Goal: Task Accomplishment & Management: Complete application form

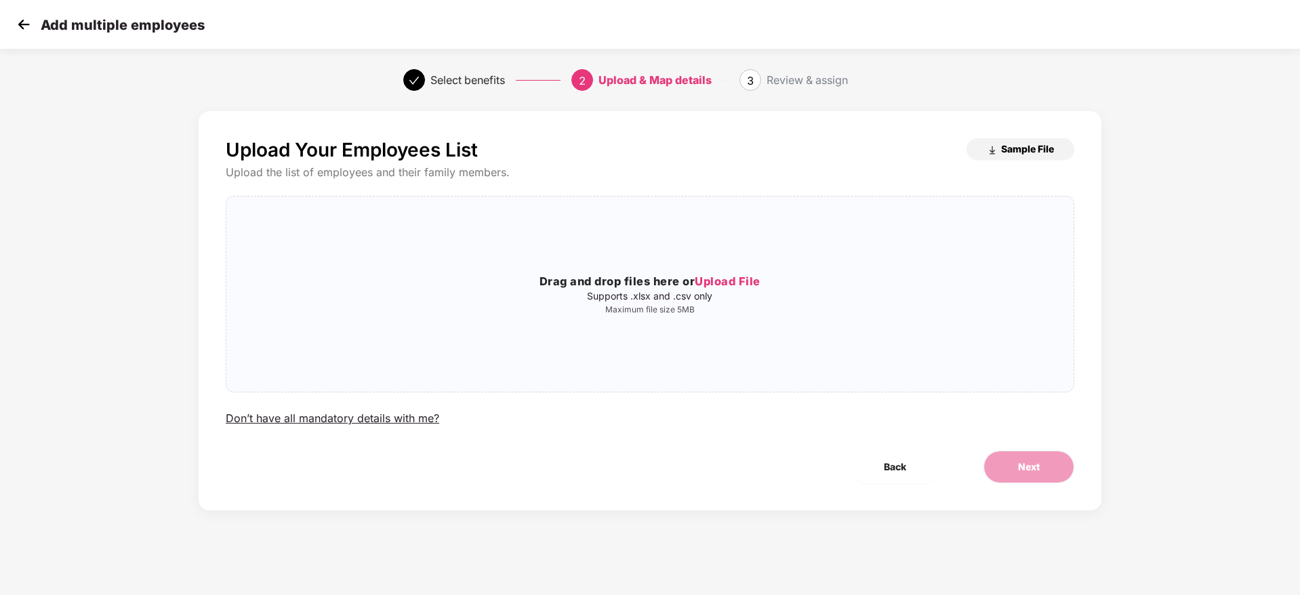
click at [994, 147] on img "button" at bounding box center [992, 150] width 11 height 11
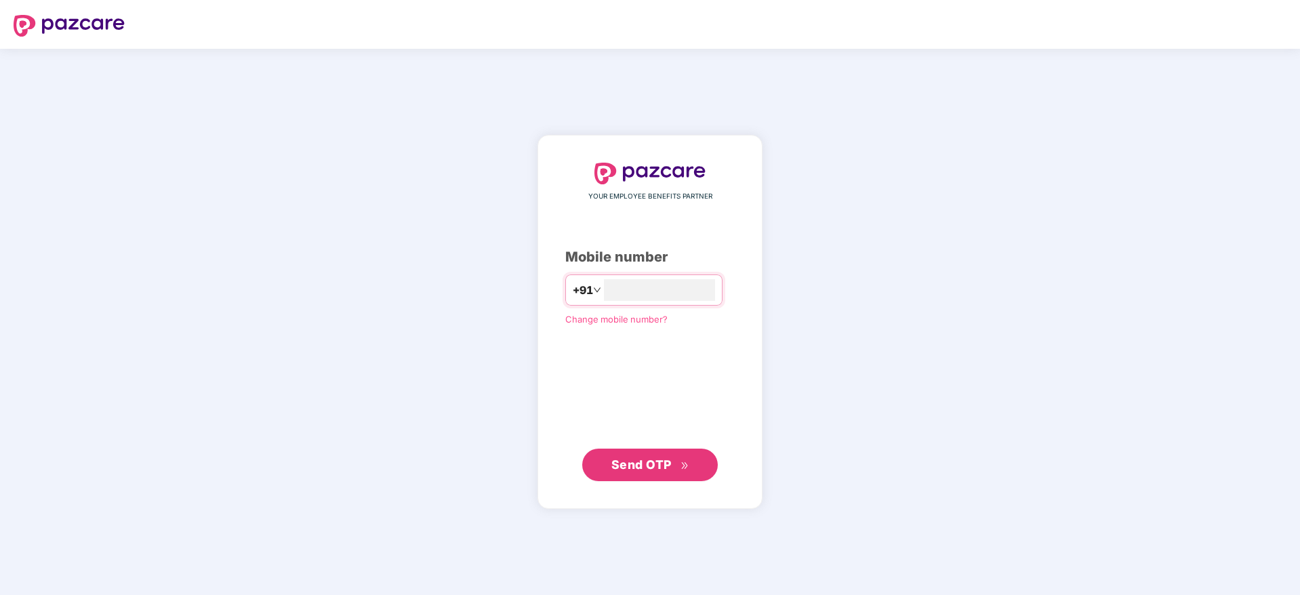
type input "**********"
click at [642, 463] on span "Send OTP" at bounding box center [641, 464] width 60 height 14
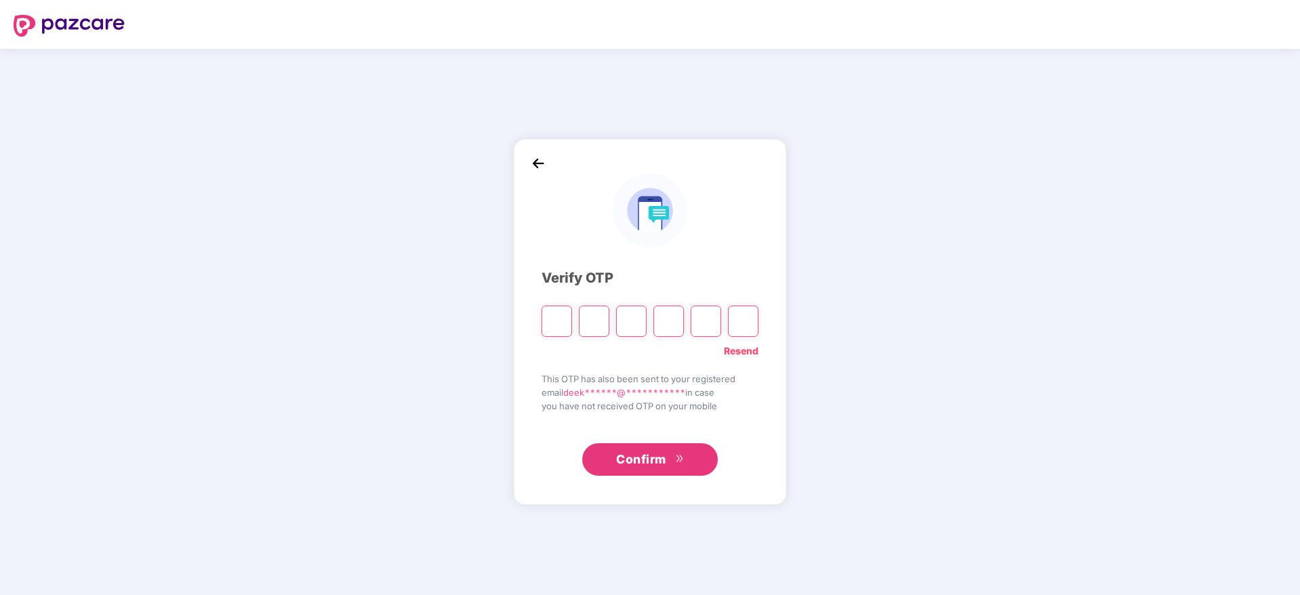
paste input "*"
type input "*"
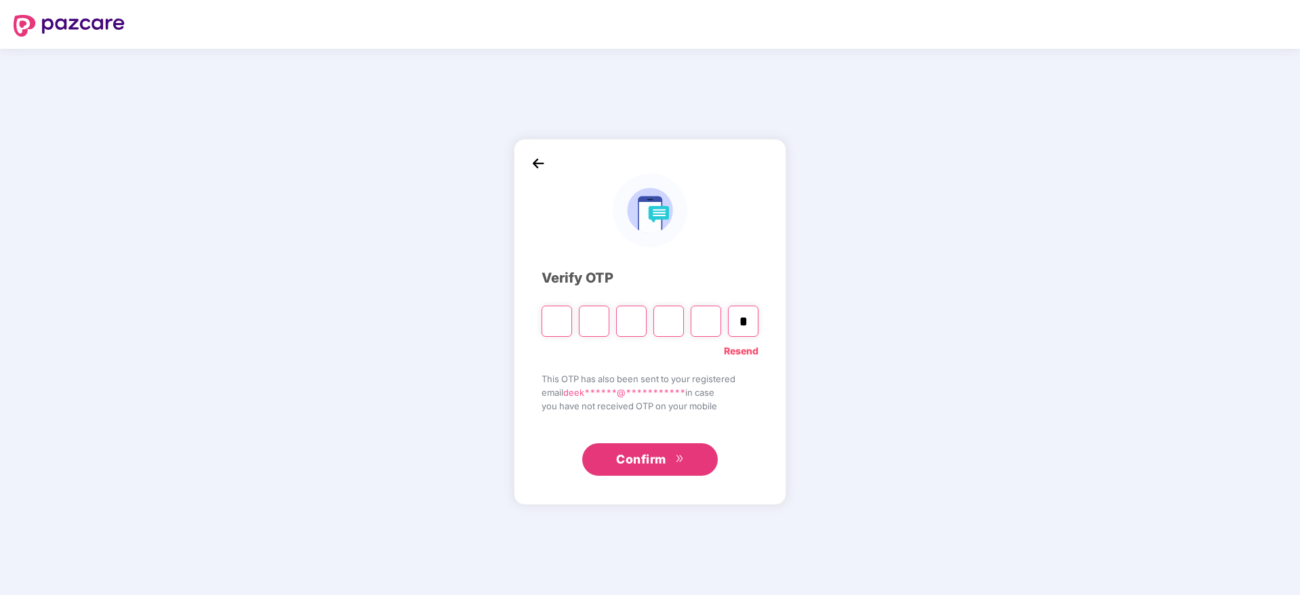
type input "*"
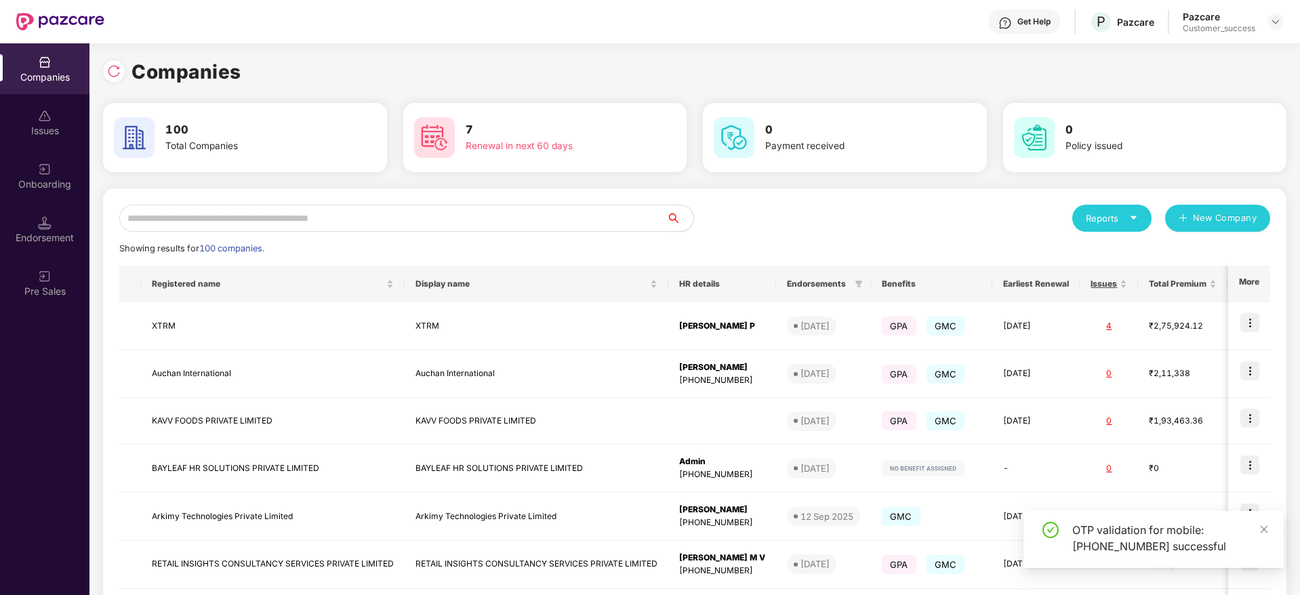
click at [248, 218] on input "text" at bounding box center [392, 218] width 547 height 27
click at [436, 209] on input "text" at bounding box center [392, 218] width 547 height 27
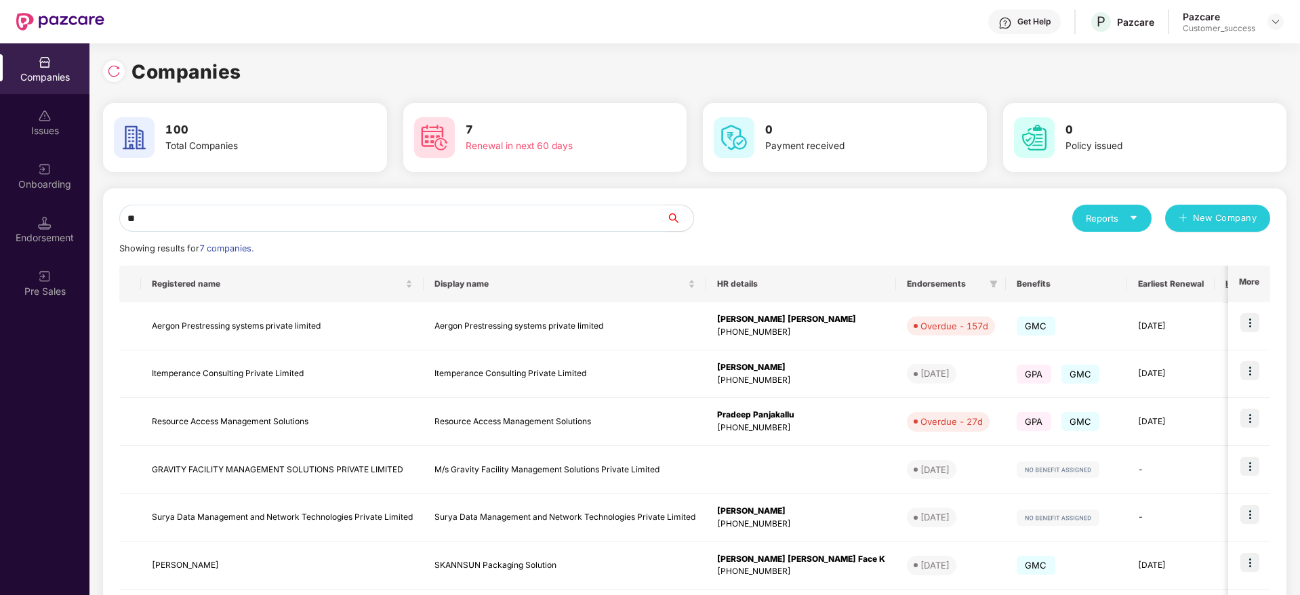
type input "*"
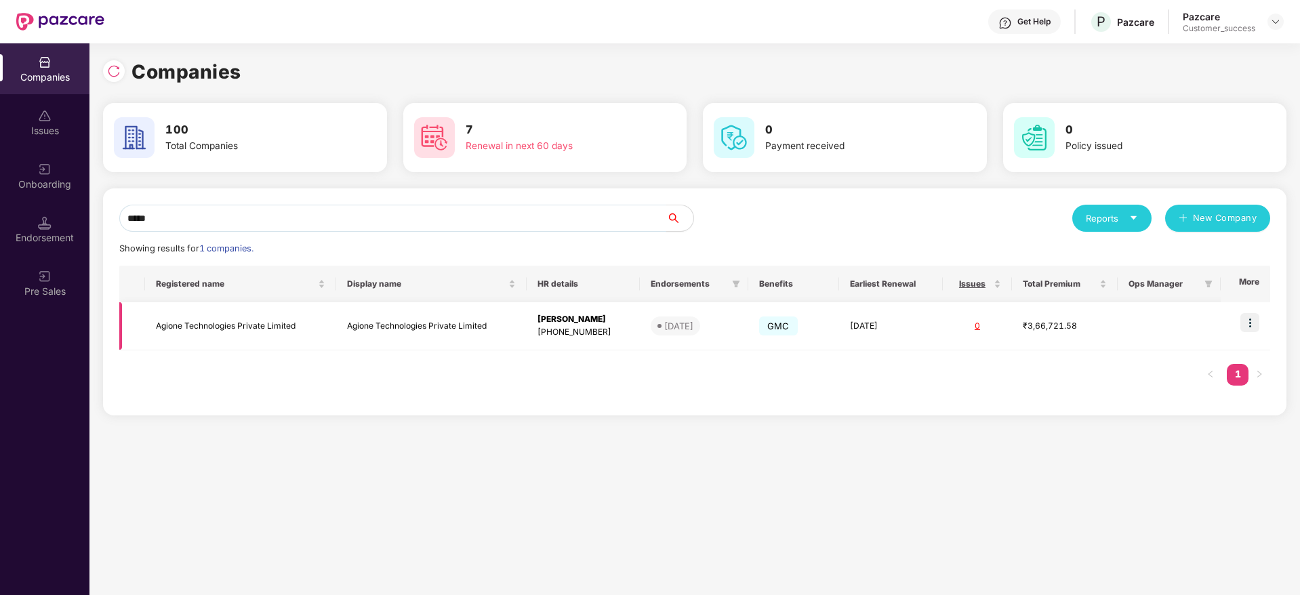
type input "*****"
click at [1241, 328] on img at bounding box center [1249, 322] width 19 height 19
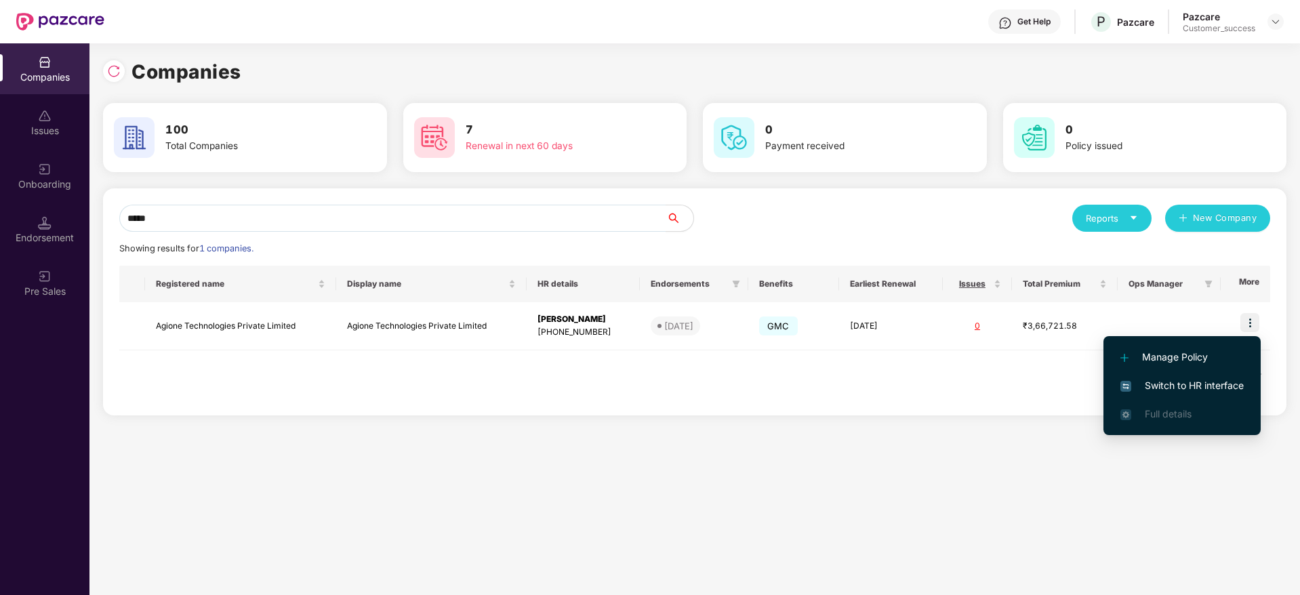
click at [1207, 385] on span "Switch to HR interface" at bounding box center [1181, 385] width 123 height 15
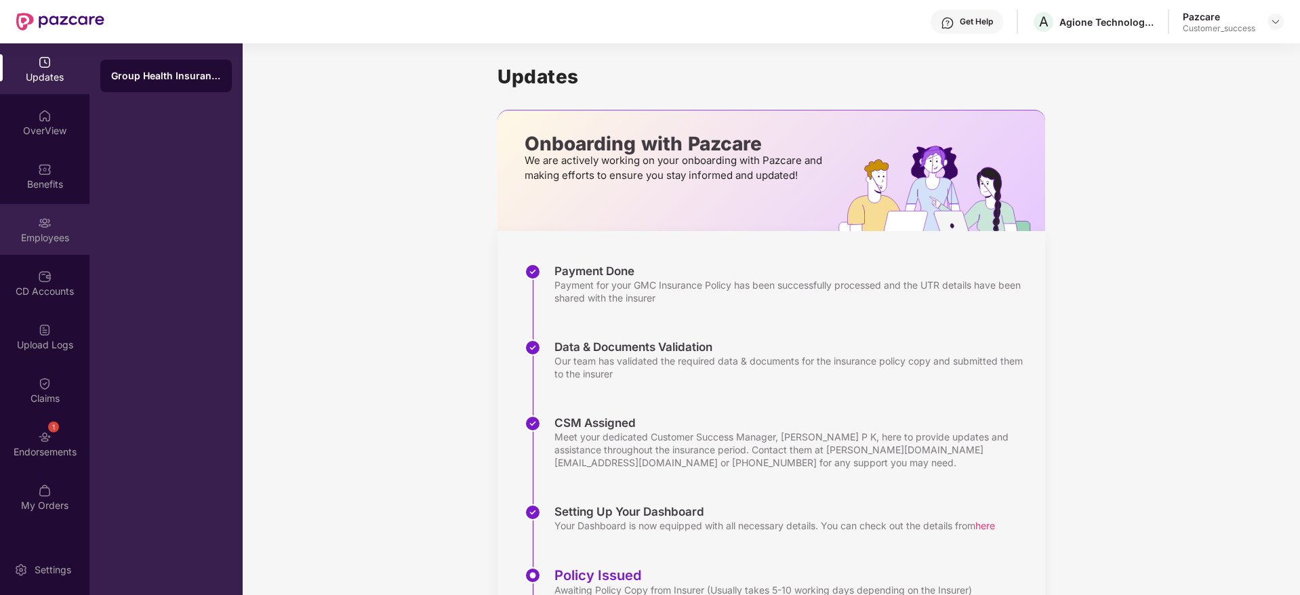
click at [54, 241] on div "Employees" at bounding box center [44, 238] width 89 height 14
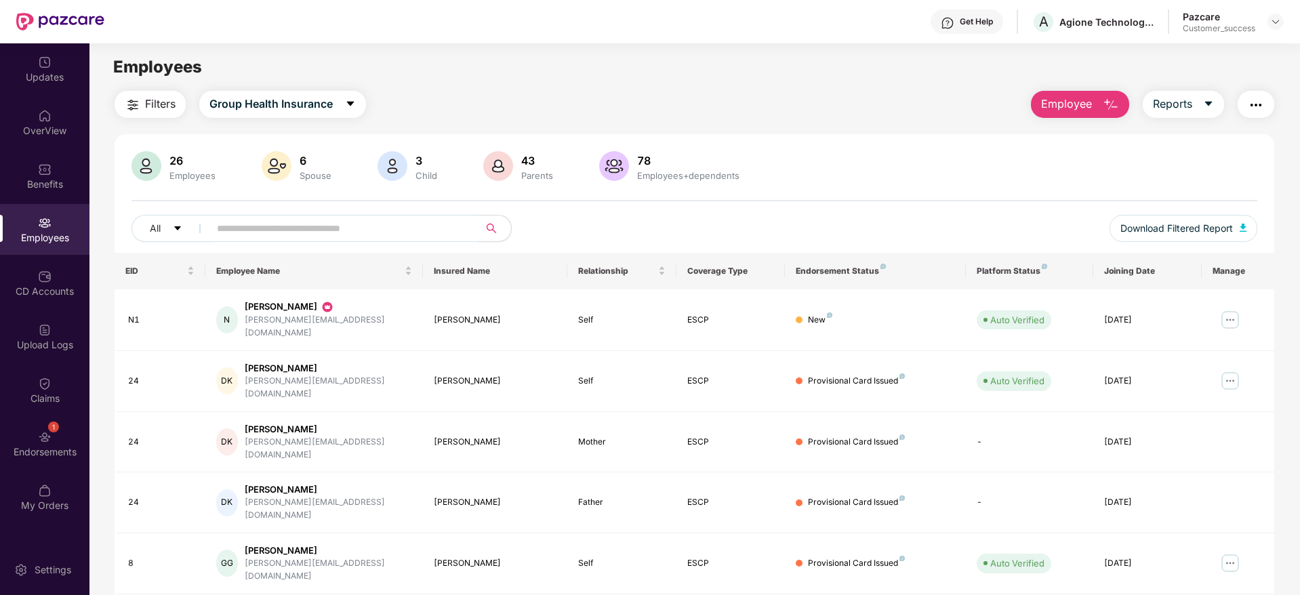
click at [1064, 99] on span "Employee" at bounding box center [1066, 104] width 51 height 17
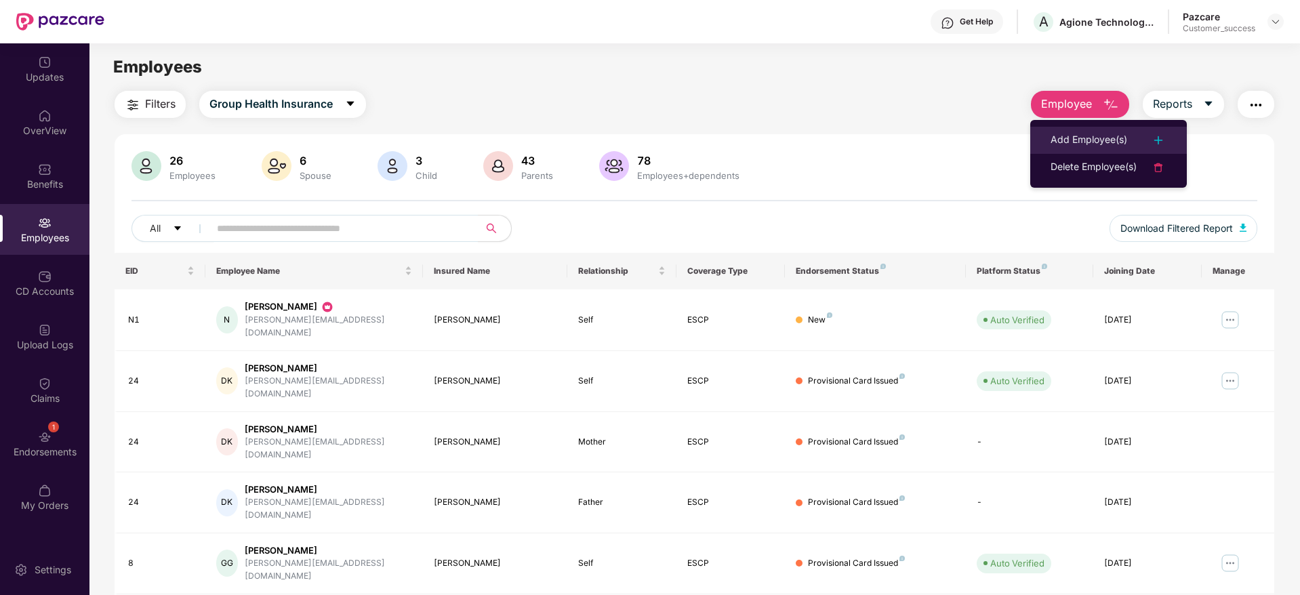
click at [1064, 136] on div "Add Employee(s)" at bounding box center [1088, 140] width 77 height 16
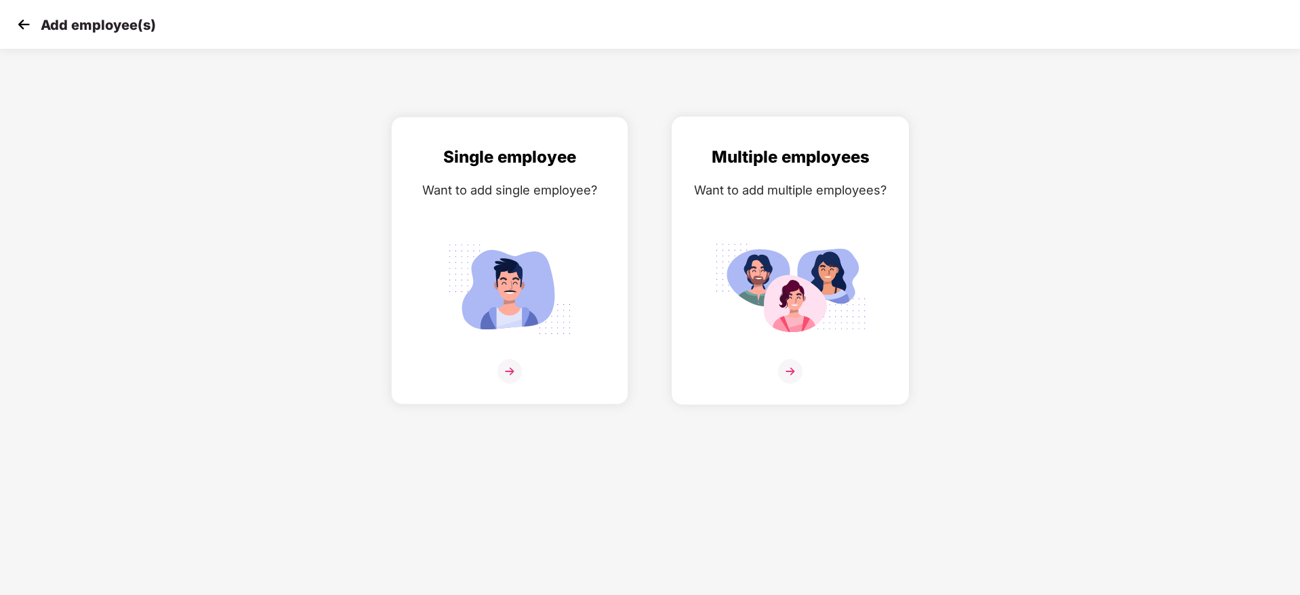
click at [791, 366] on img at bounding box center [790, 371] width 24 height 24
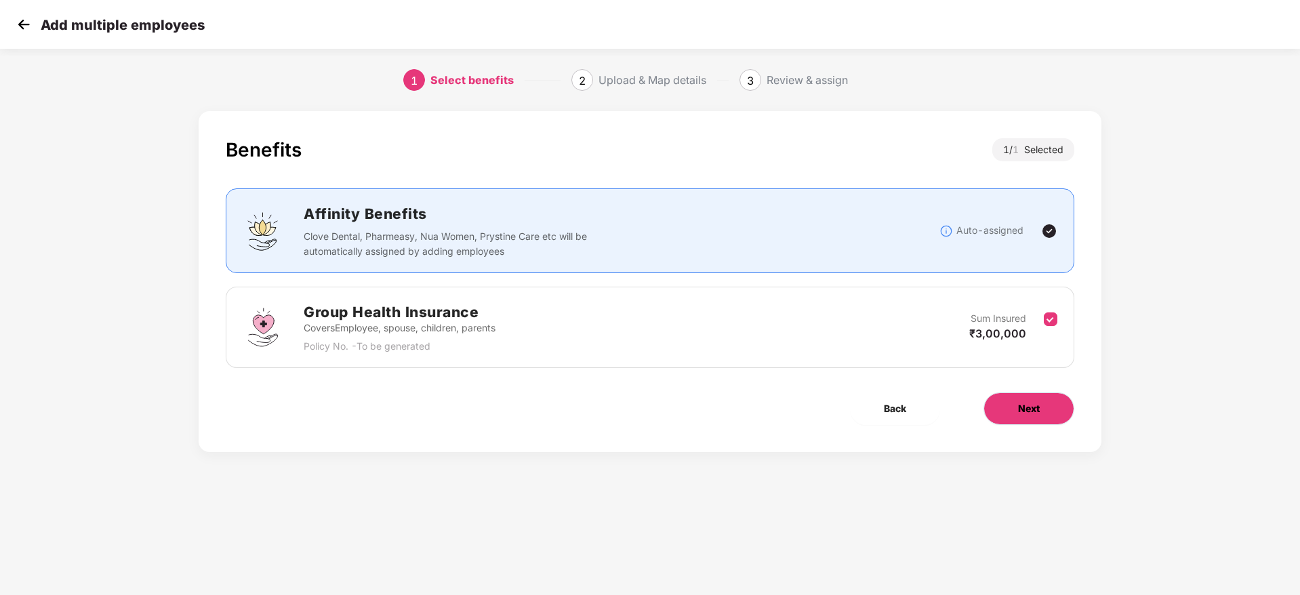
click at [1029, 405] on span "Next" at bounding box center [1029, 408] width 22 height 15
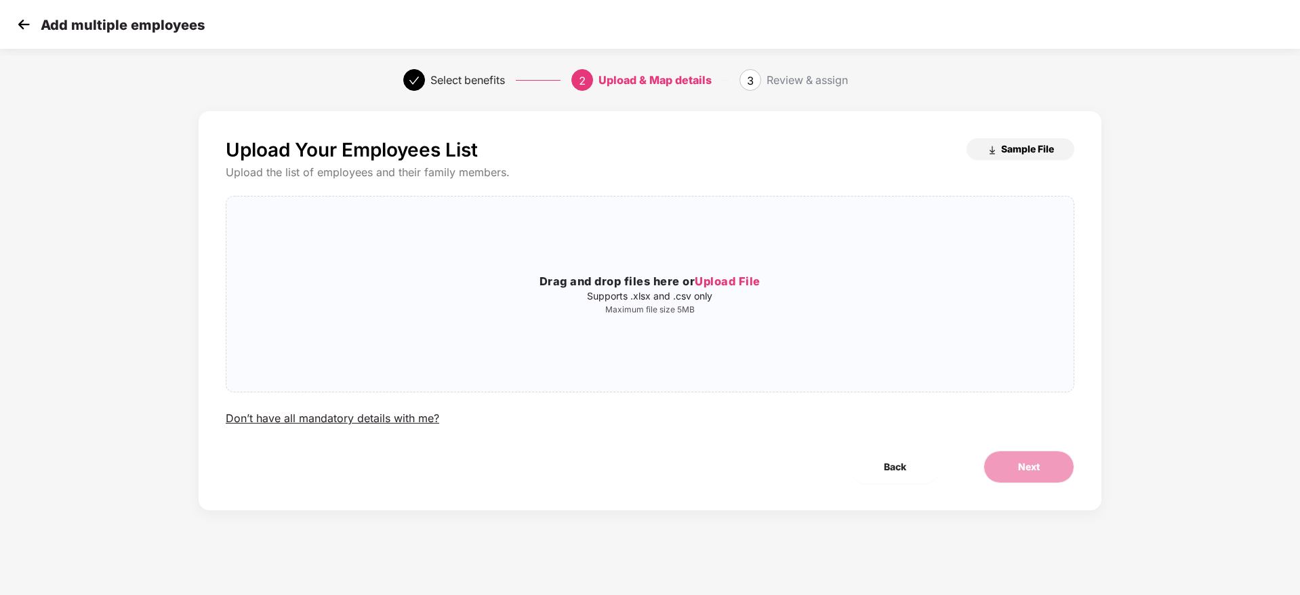
click at [1006, 149] on span "Sample File" at bounding box center [1027, 148] width 53 height 13
click at [1022, 144] on span "Sample File" at bounding box center [1027, 148] width 53 height 13
